Goal: Information Seeking & Learning: Learn about a topic

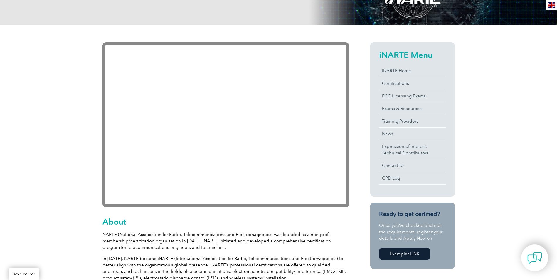
scroll to position [107, 0]
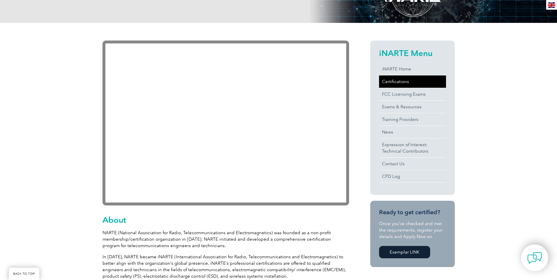
click at [397, 82] on link "Certifications" at bounding box center [412, 81] width 67 height 12
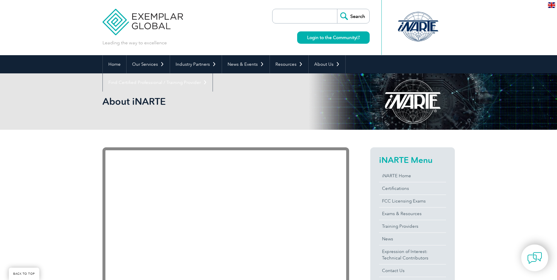
scroll to position [101, 0]
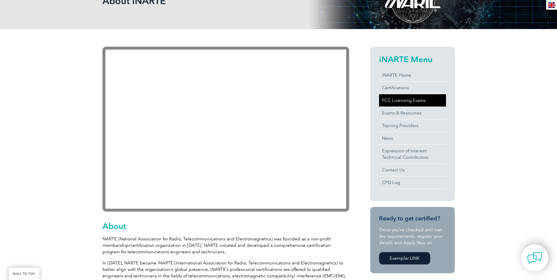
drag, startPoint x: 0, startPoint y: 0, endPoint x: 397, endPoint y: 99, distance: 409.6
click at [397, 99] on link "FCC Licensing Exams" at bounding box center [412, 100] width 67 height 12
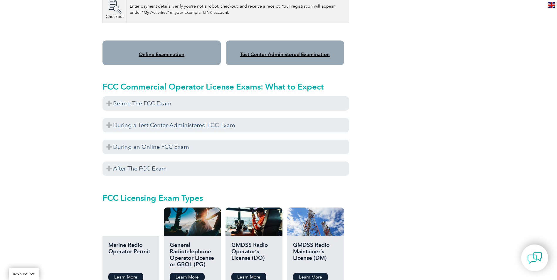
scroll to position [506, 0]
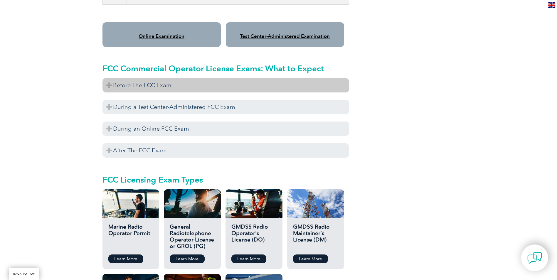
click at [110, 79] on h3 "Before The FCC Exam" at bounding box center [225, 85] width 247 height 14
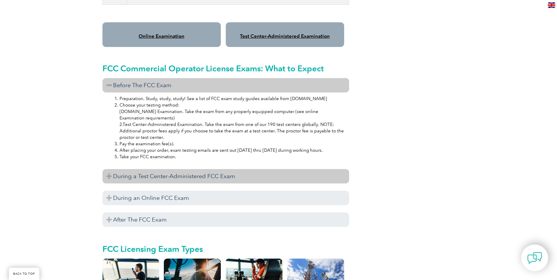
click at [108, 169] on h3 "During a Test Center-Administered FCC Exam" at bounding box center [225, 176] width 247 height 14
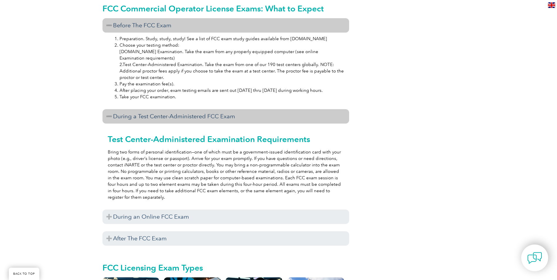
scroll to position [585, 0]
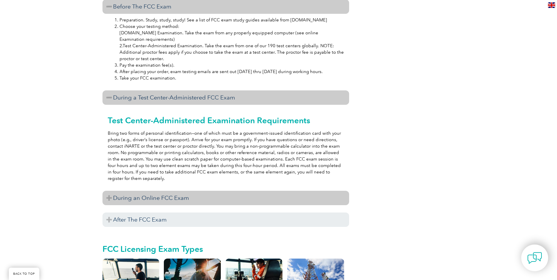
click at [109, 192] on h3 "During an Online FCC Exam" at bounding box center [225, 198] width 247 height 14
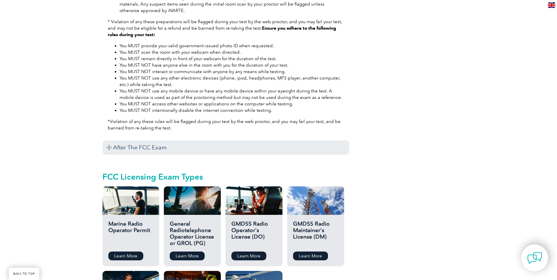
scroll to position [885, 0]
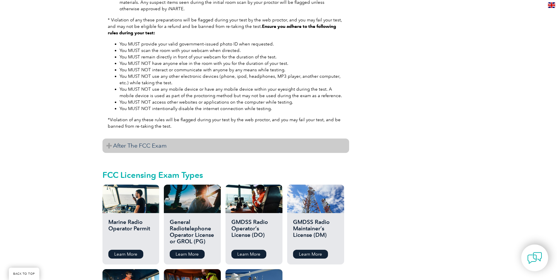
click at [109, 140] on h3 "After The FCC Exam" at bounding box center [225, 146] width 247 height 14
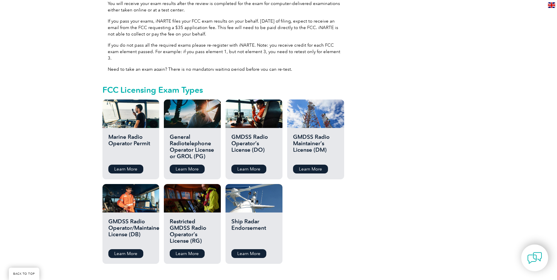
scroll to position [1045, 0]
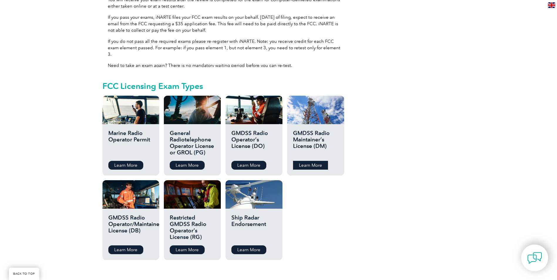
click at [310, 161] on link "Learn More" at bounding box center [310, 165] width 35 height 9
click at [301, 161] on link "Learn More" at bounding box center [310, 165] width 35 height 9
click at [249, 245] on link "Learn More" at bounding box center [248, 249] width 35 height 9
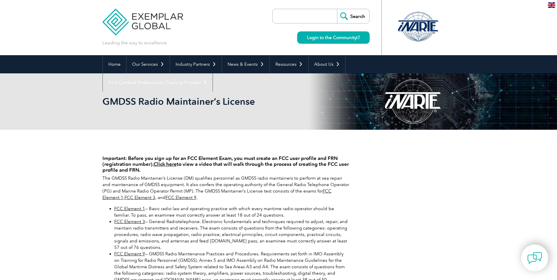
click at [165, 163] on link "Click here" at bounding box center [165, 164] width 23 height 6
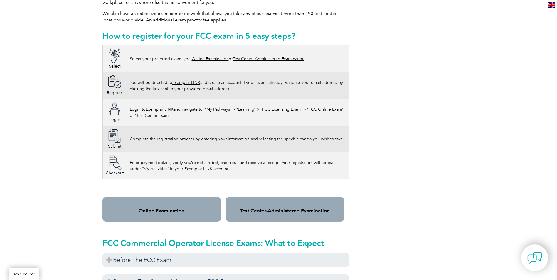
scroll to position [333, 0]
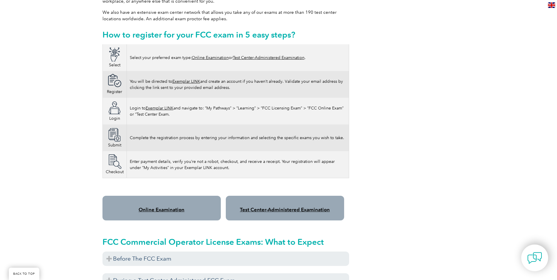
click at [295, 207] on link "Test Center-Administered Examination" at bounding box center [285, 210] width 90 height 6
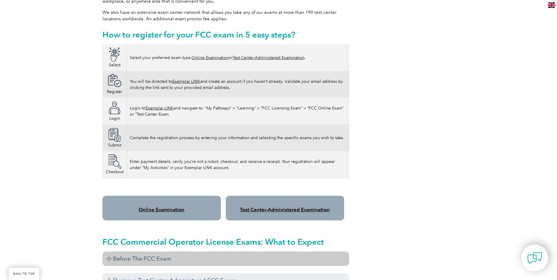
click at [111, 252] on h3 "Before The FCC Exam" at bounding box center [225, 259] width 247 height 14
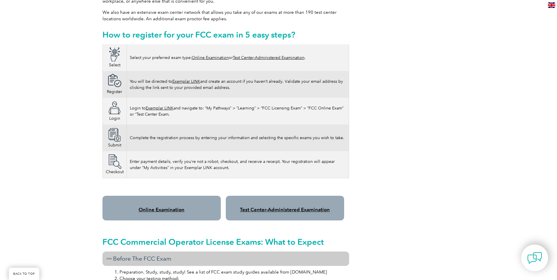
drag, startPoint x: 559, startPoint y: 84, endPoint x: 488, endPoint y: 220, distance: 153.4
click at [488, 220] on div "Please note As of April 19, 2022, the FCC has implemented application fees for …" at bounding box center [278, 255] width 557 height 917
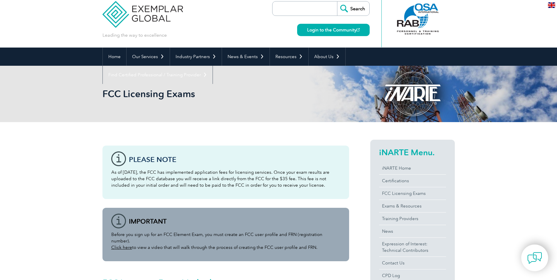
scroll to position [2, 0]
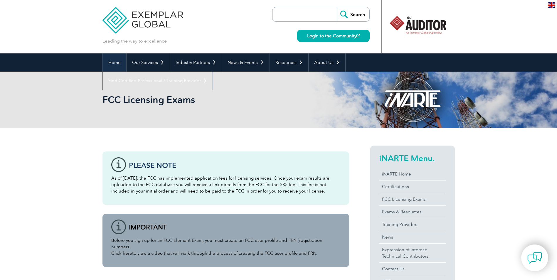
click at [113, 62] on link "Home" at bounding box center [114, 62] width 23 height 18
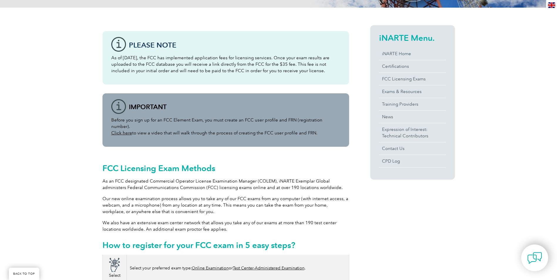
scroll to position [129, 0]
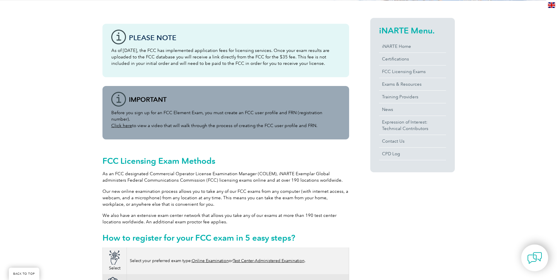
click at [119, 123] on link "Click here" at bounding box center [121, 125] width 21 height 5
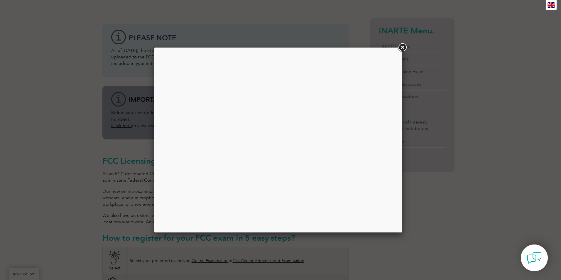
click at [402, 48] on link at bounding box center [402, 47] width 11 height 11
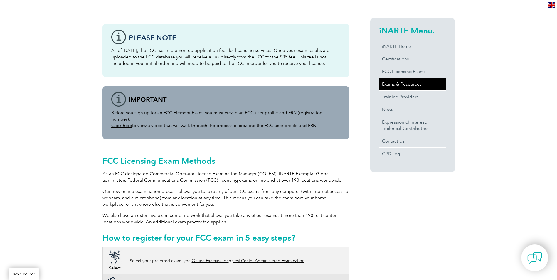
click at [388, 82] on link "Exams & Resources" at bounding box center [412, 84] width 67 height 12
click at [396, 97] on link "Training Providers" at bounding box center [412, 97] width 67 height 12
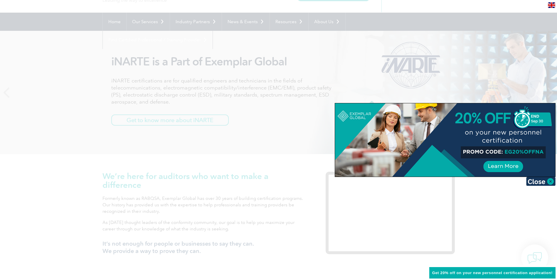
scroll to position [41, 0]
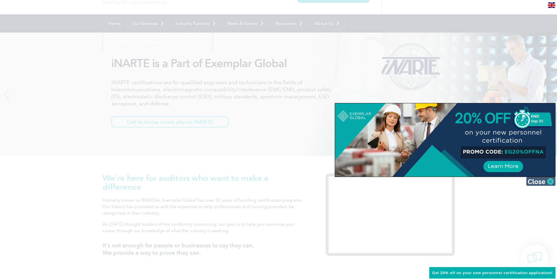
click at [551, 180] on img at bounding box center [540, 181] width 29 height 9
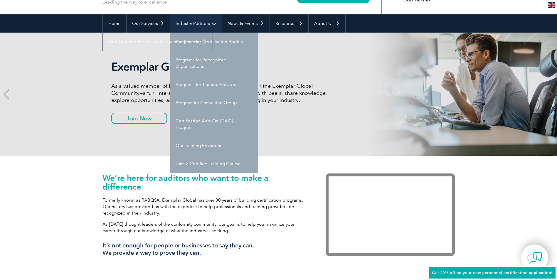
click at [202, 23] on link "Industry Partners" at bounding box center [196, 23] width 52 height 18
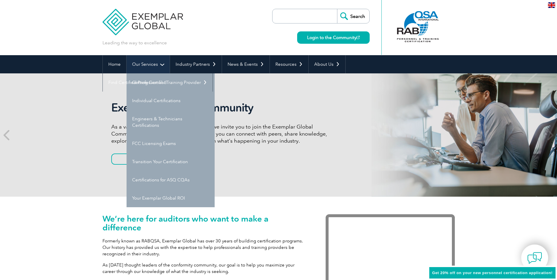
click at [154, 67] on link "Our Services" at bounding box center [148, 64] width 43 height 18
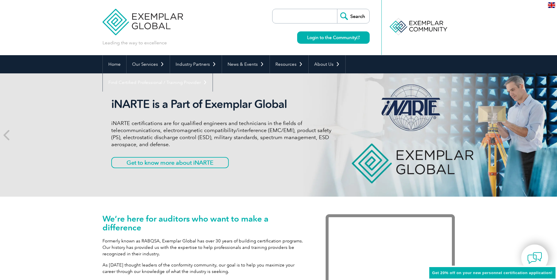
scroll to position [41, 0]
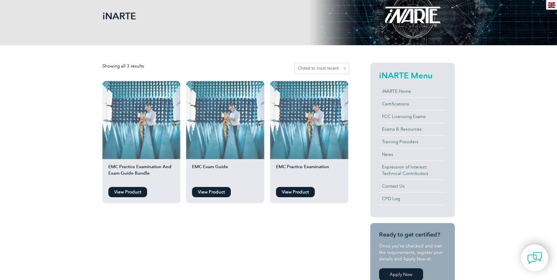
scroll to position [88, 0]
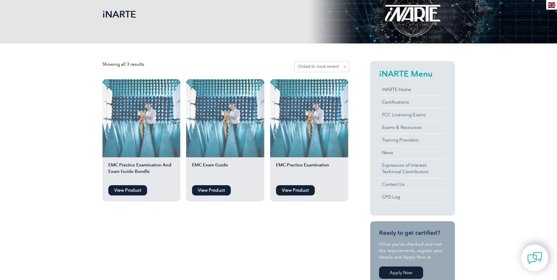
click at [201, 191] on link "View Product" at bounding box center [211, 190] width 39 height 10
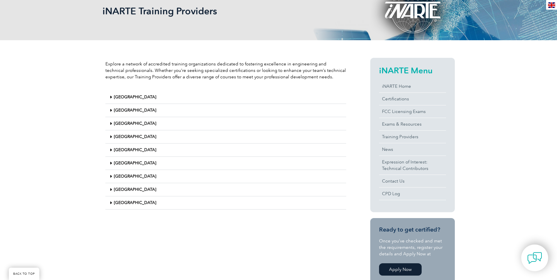
scroll to position [94, 0]
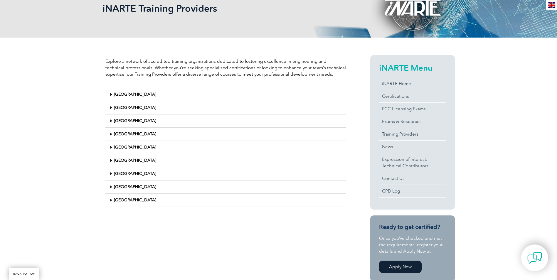
click at [110, 199] on icon at bounding box center [111, 200] width 2 height 4
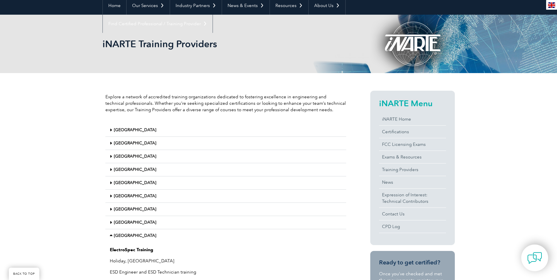
scroll to position [54, 0]
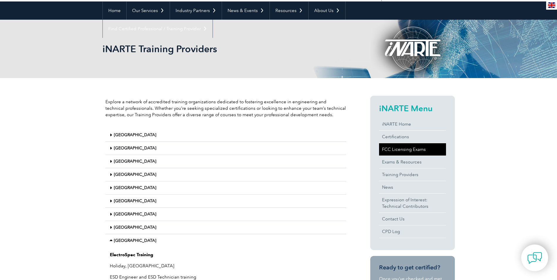
click at [392, 148] on link "FCC Licensing Exams" at bounding box center [412, 149] width 67 height 12
